Goal: Subscribe to service/newsletter

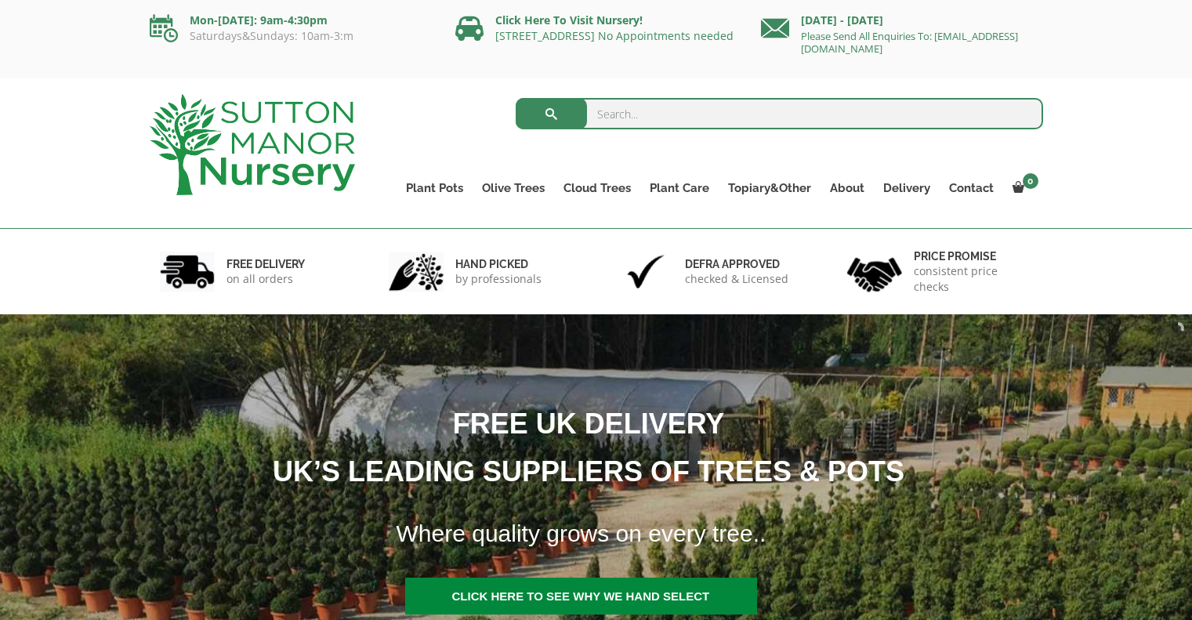
click at [671, 107] on input "search" at bounding box center [779, 113] width 527 height 31
type input "newletter"
click at [516, 98] on button "submit" at bounding box center [551, 113] width 71 height 31
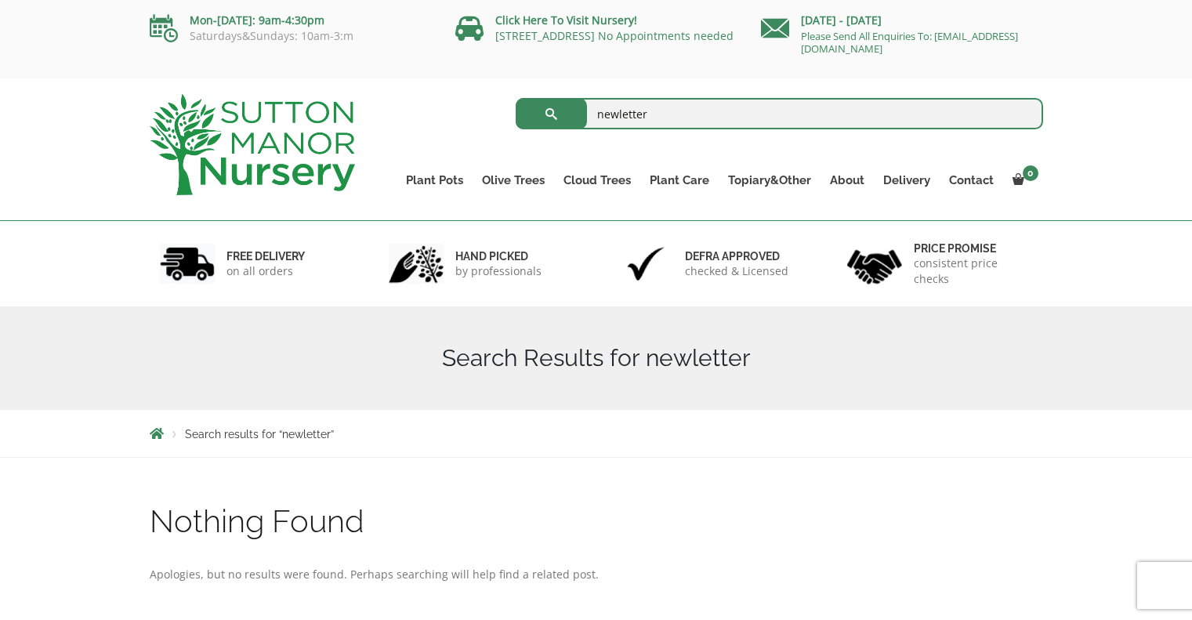
click at [618, 122] on input "newletter" at bounding box center [779, 113] width 527 height 31
type input "newsletter"
click at [516, 98] on button "submit" at bounding box center [551, 113] width 71 height 31
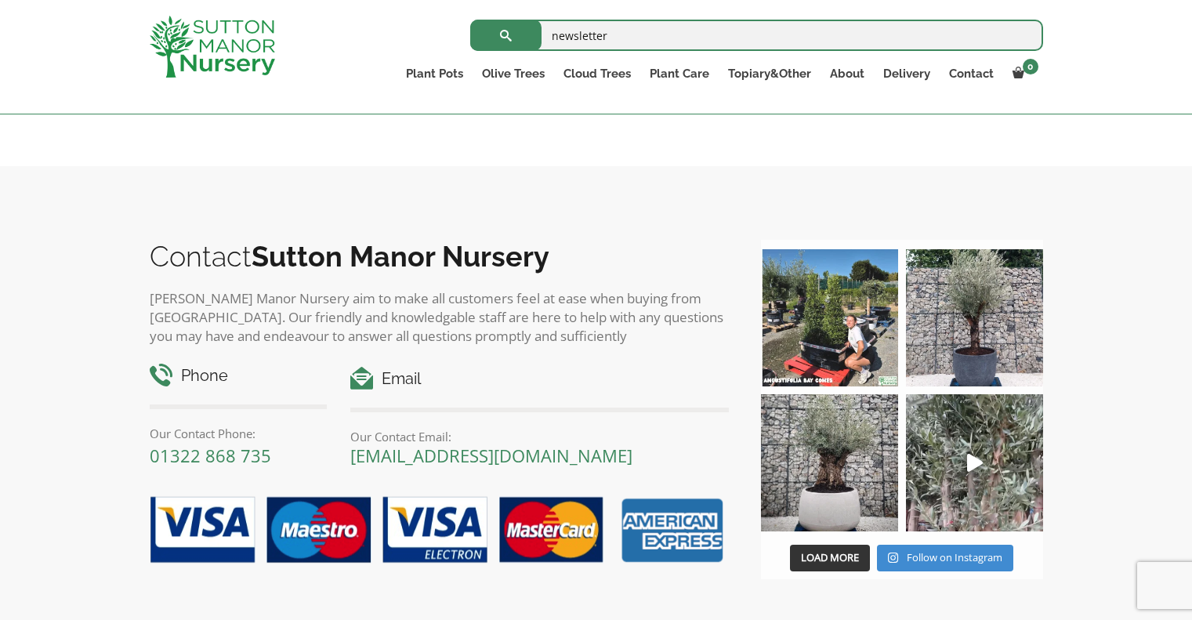
scroll to position [192, 0]
